Goal: Navigation & Orientation: Find specific page/section

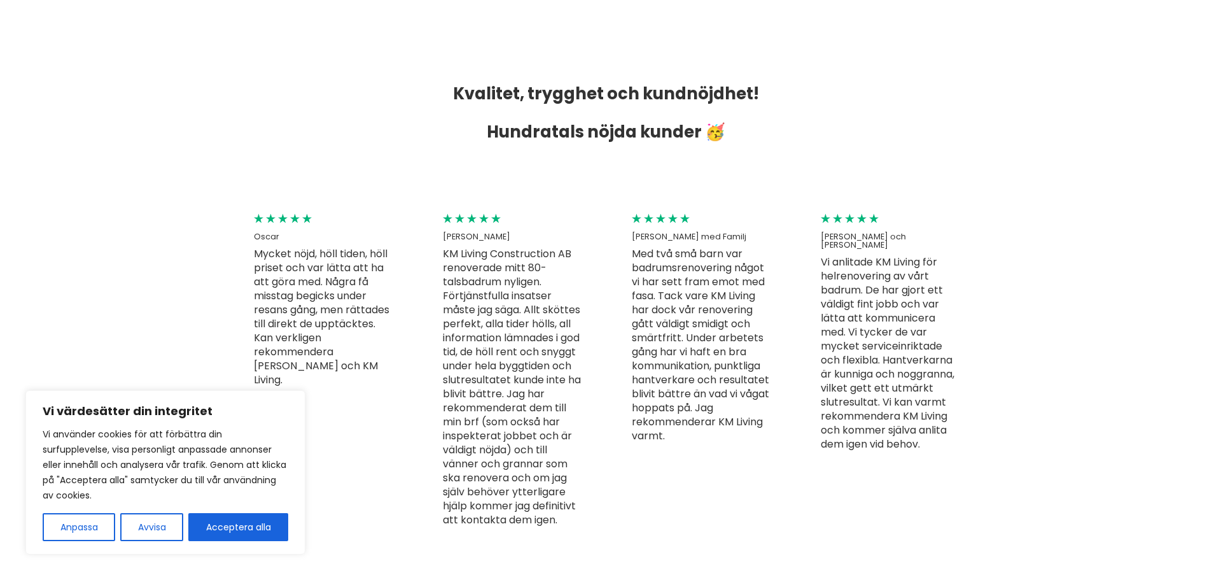
scroll to position [2864, 0]
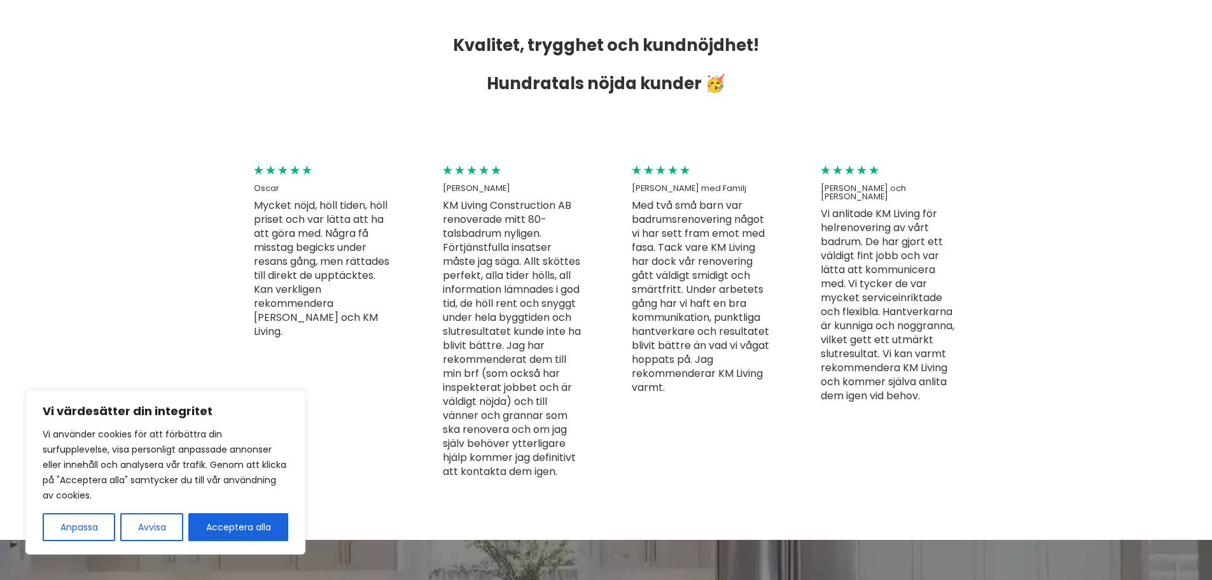
click at [228, 515] on button "Acceptera alla" at bounding box center [238, 527] width 100 height 28
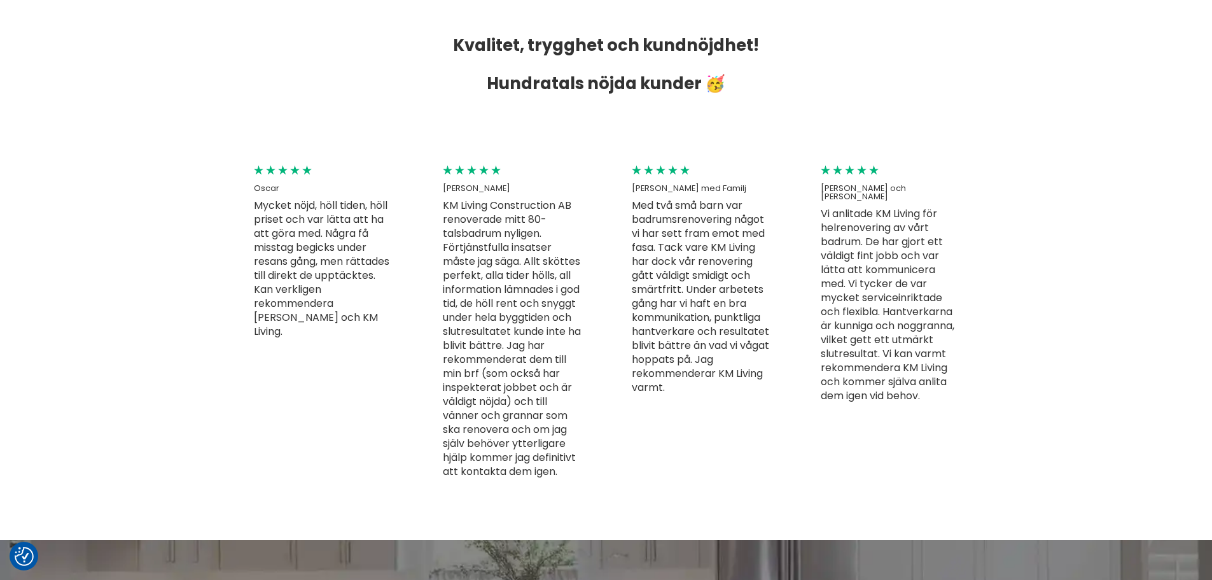
checkbox input "true"
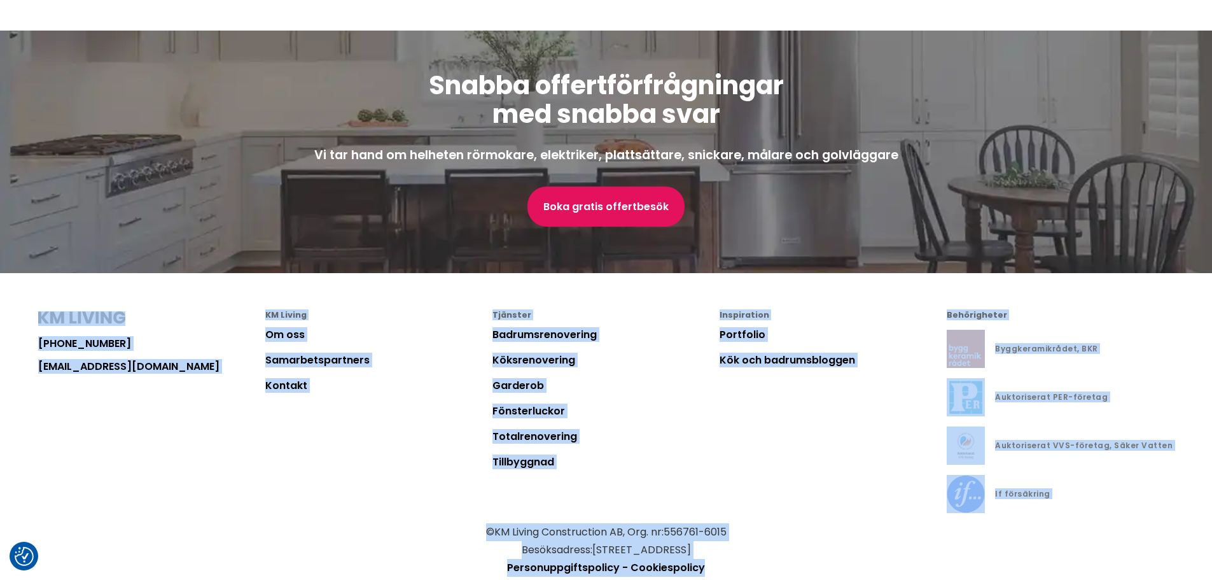
scroll to position [3422, 0]
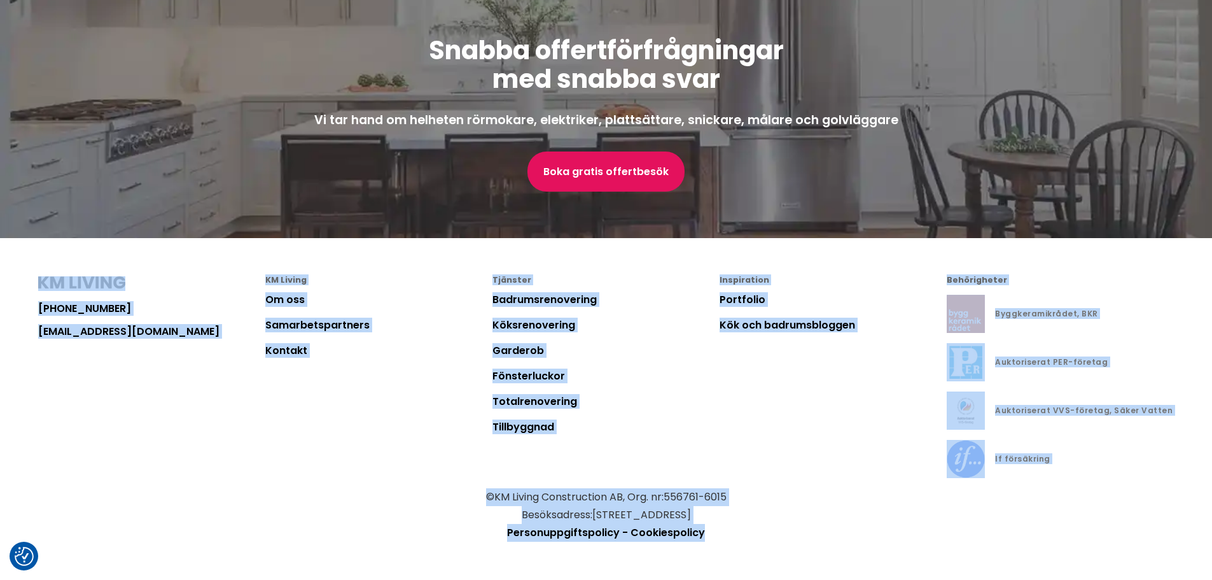
drag, startPoint x: 262, startPoint y: 323, endPoint x: 832, endPoint y: 554, distance: 614.7
click at [832, 554] on footer "[PHONE_NUMBER] [EMAIL_ADDRESS][DOMAIN_NAME] KM Living Om oss Samarbetspartners …" at bounding box center [606, 409] width 1212 height 342
drag, startPoint x: 831, startPoint y: 554, endPoint x: 157, endPoint y: 258, distance: 736.4
click at [157, 258] on footer "[PHONE_NUMBER] [EMAIL_ADDRESS][DOMAIN_NAME] KM Living Om oss Samarbetspartners …" at bounding box center [606, 409] width 1212 height 342
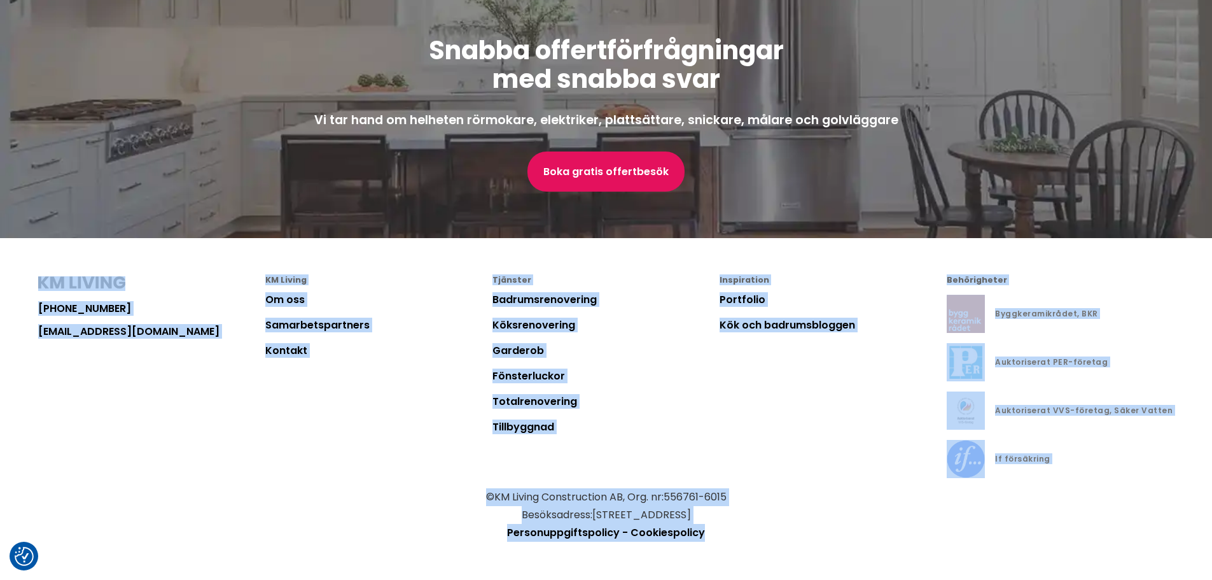
click at [157, 272] on footer "[PHONE_NUMBER] [EMAIL_ADDRESS][DOMAIN_NAME] KM Living Om oss Samarbetspartners …" at bounding box center [606, 409] width 1212 height 342
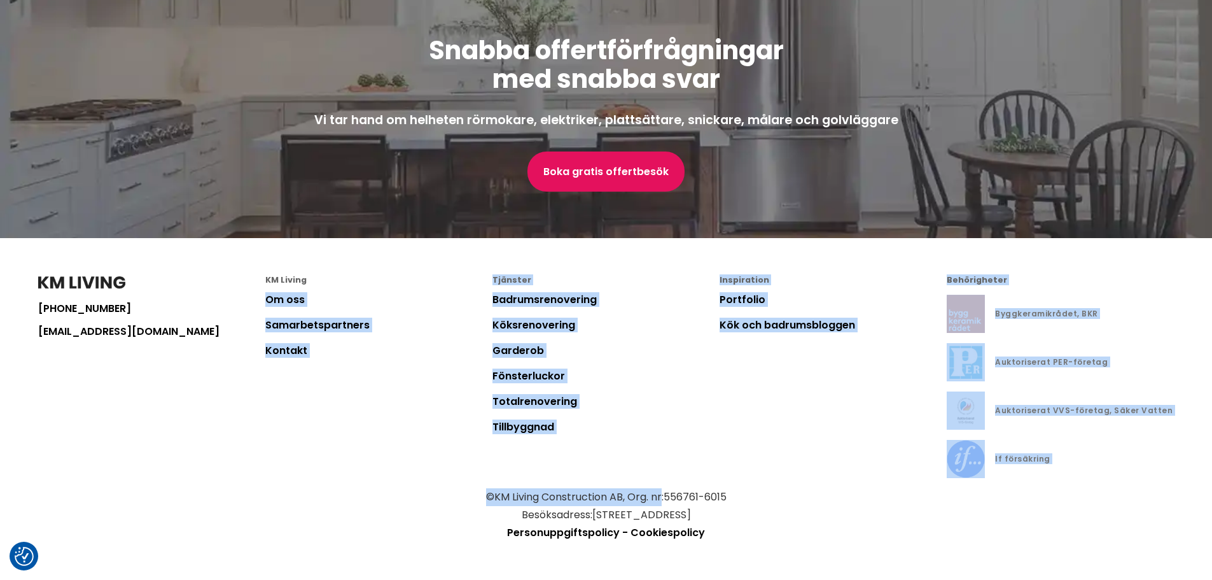
drag, startPoint x: 485, startPoint y: 276, endPoint x: 663, endPoint y: 484, distance: 274.0
click at [661, 489] on footer "[PHONE_NUMBER] [EMAIL_ADDRESS][DOMAIN_NAME] KM Living Om oss Samarbetspartners …" at bounding box center [606, 409] width 1212 height 342
click at [656, 444] on li "Tillbyggnad" at bounding box center [606, 434] width 227 height 25
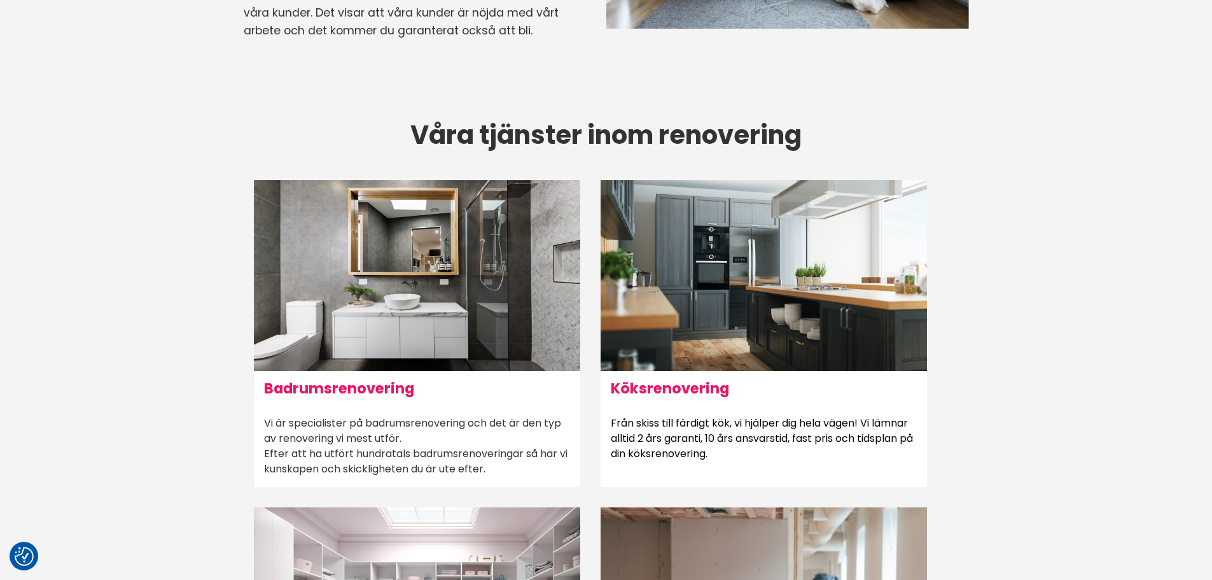
scroll to position [700, 0]
